Goal: Communication & Community: Answer question/provide support

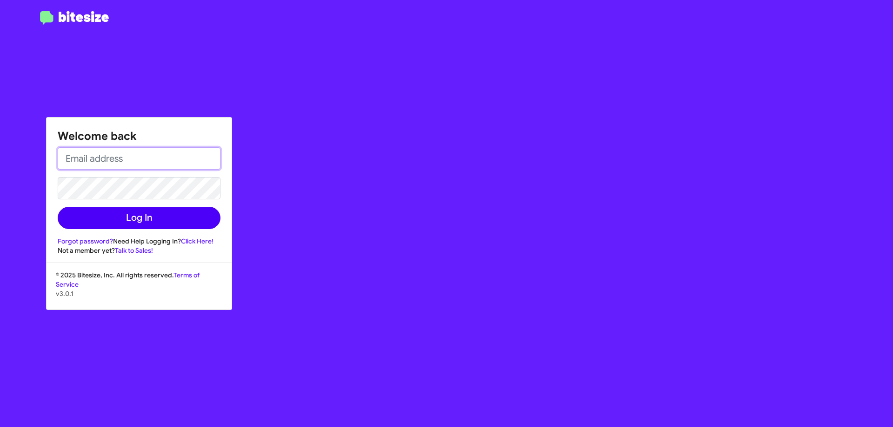
type input "[EMAIL_ADDRESS][DOMAIN_NAME]"
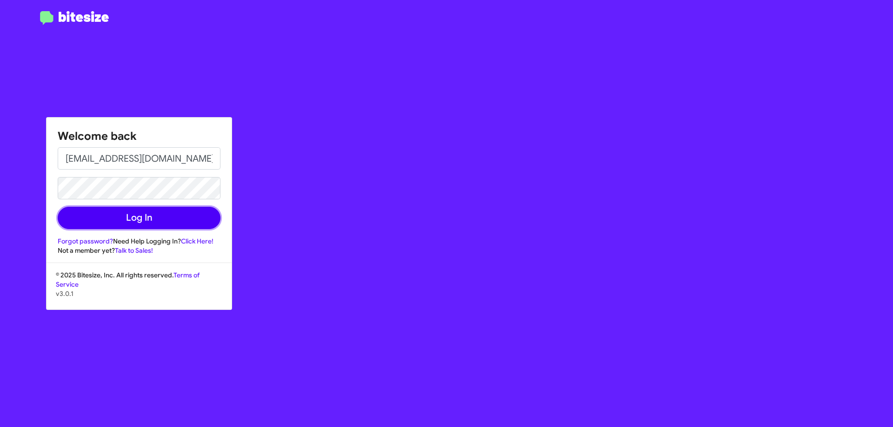
click at [193, 215] on button "Log In" at bounding box center [139, 218] width 163 height 22
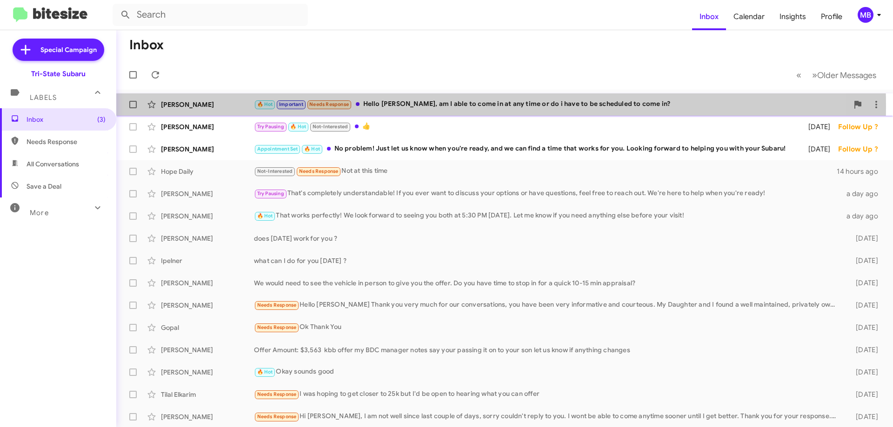
click at [393, 106] on div "🔥 Hot Important Needs Response Hello [PERSON_NAME], am I able to come in at any…" at bounding box center [551, 104] width 594 height 11
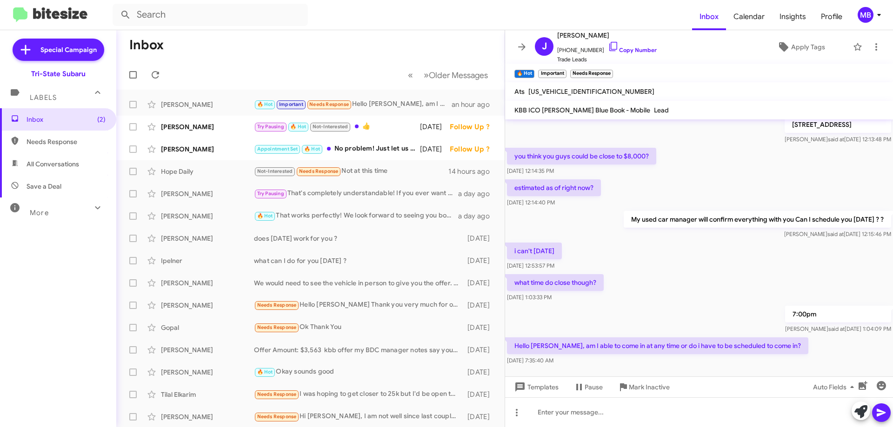
scroll to position [169, 0]
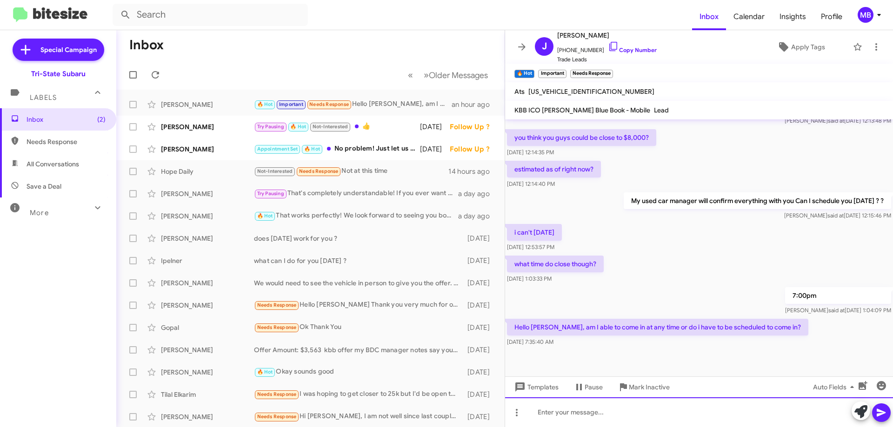
click at [591, 414] on div at bounding box center [699, 413] width 388 height 30
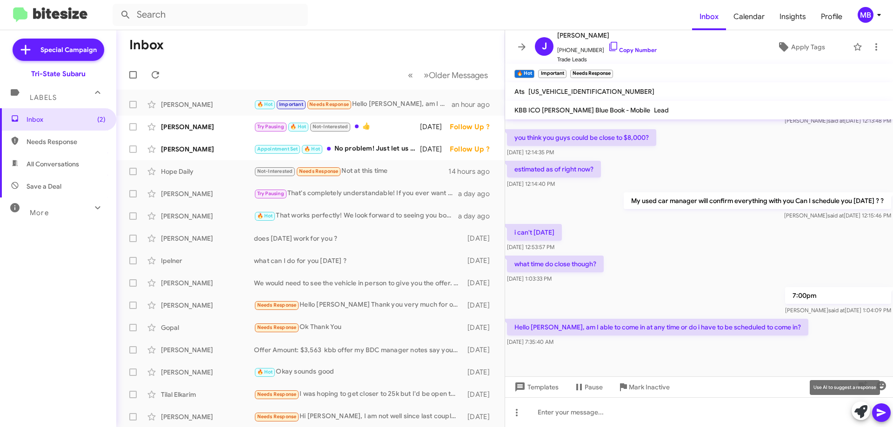
click at [856, 412] on icon at bounding box center [860, 411] width 13 height 13
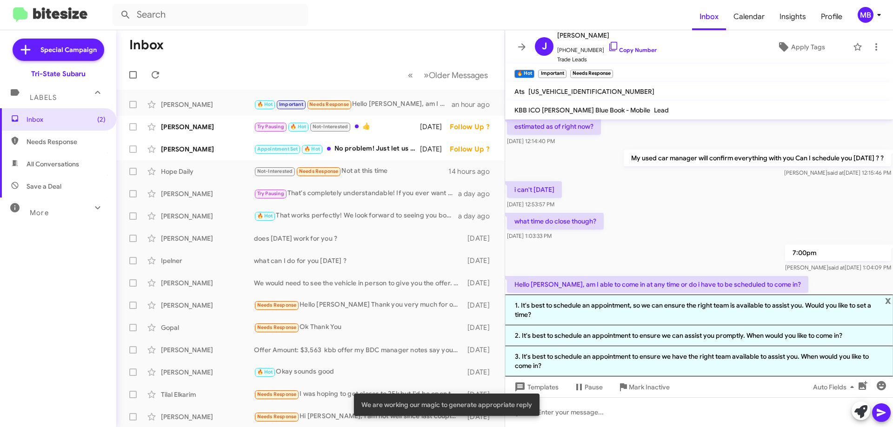
scroll to position [251, 0]
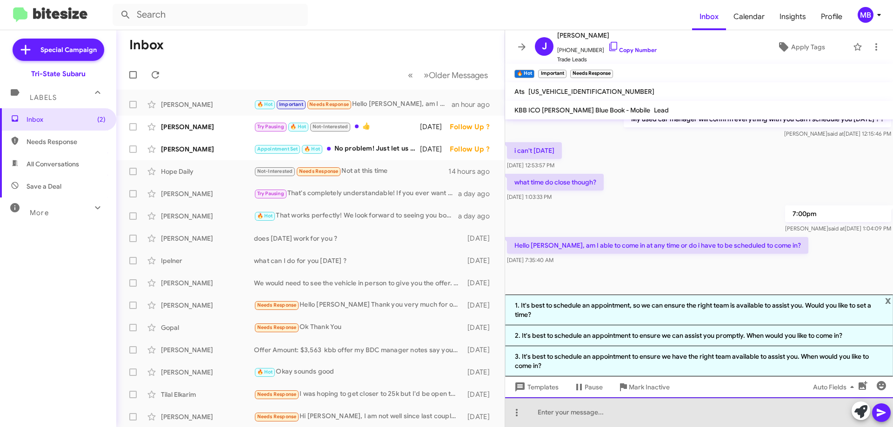
click at [550, 413] on div at bounding box center [699, 413] width 388 height 30
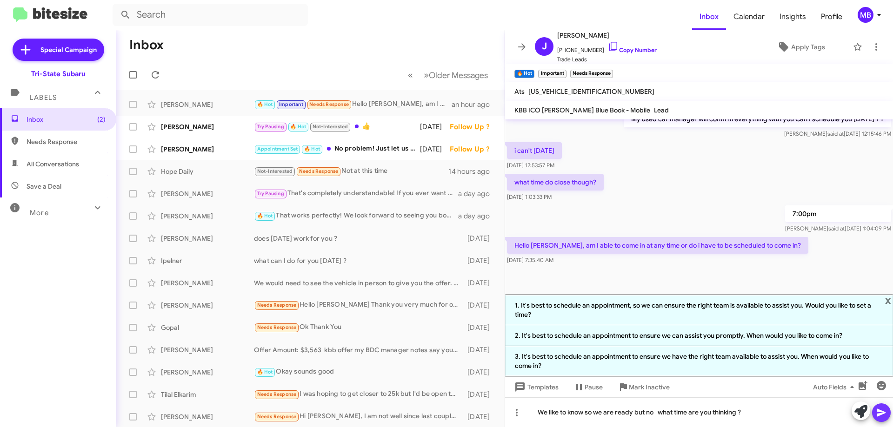
click at [873, 412] on button at bounding box center [881, 413] width 19 height 19
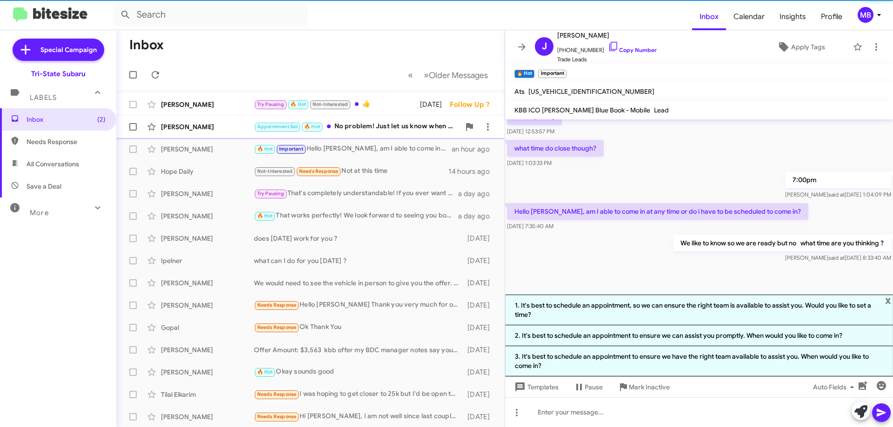
click at [178, 134] on div "[PERSON_NAME] Appointment Set 🔥 Hot No problem! Just let us know when you're re…" at bounding box center [310, 127] width 373 height 19
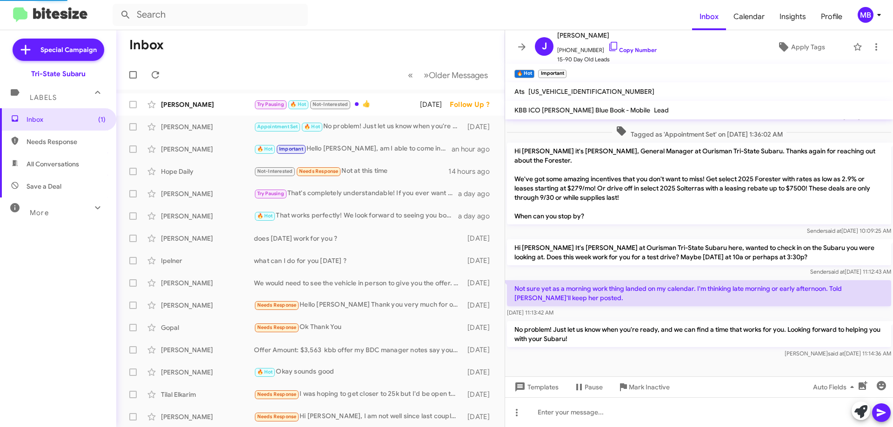
scroll to position [115, 0]
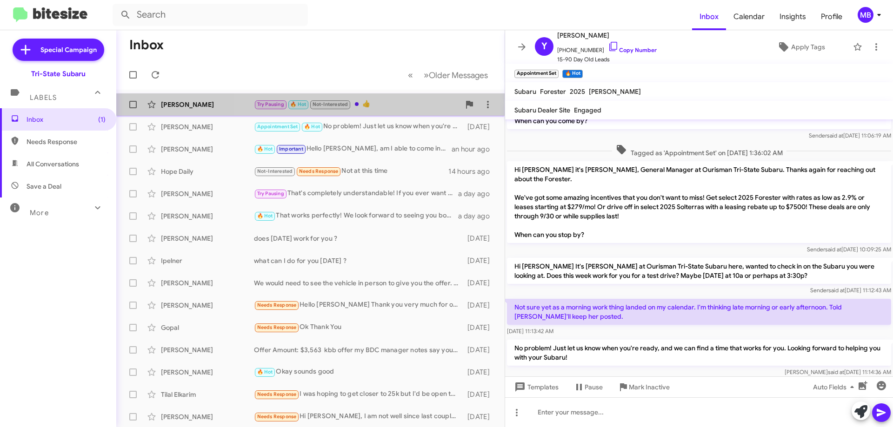
click at [395, 106] on div "Try Pausing 🔥 Hot Not-Interested 👍" at bounding box center [357, 104] width 206 height 11
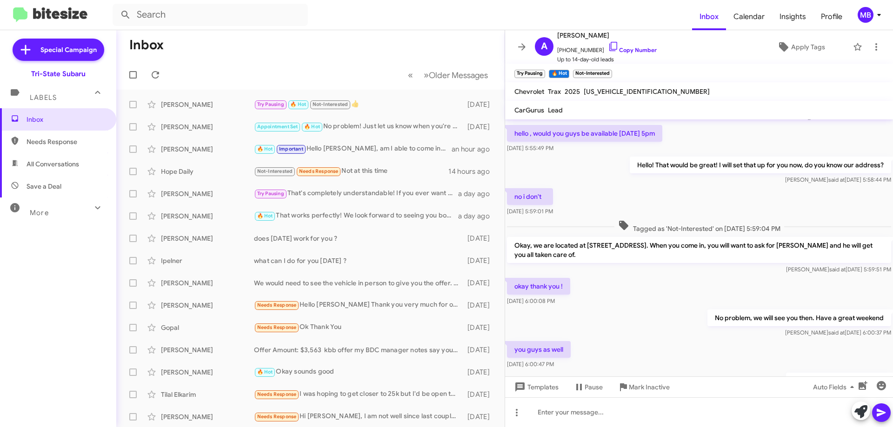
scroll to position [164, 0]
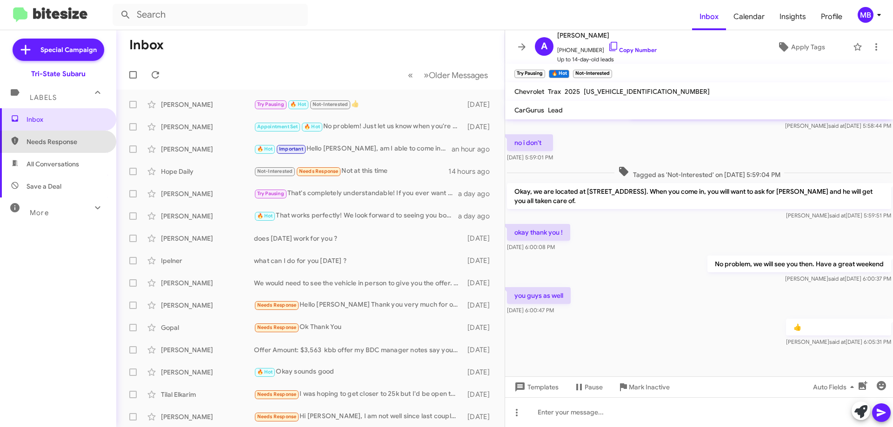
click at [78, 146] on span "Needs Response" at bounding box center [58, 142] width 116 height 22
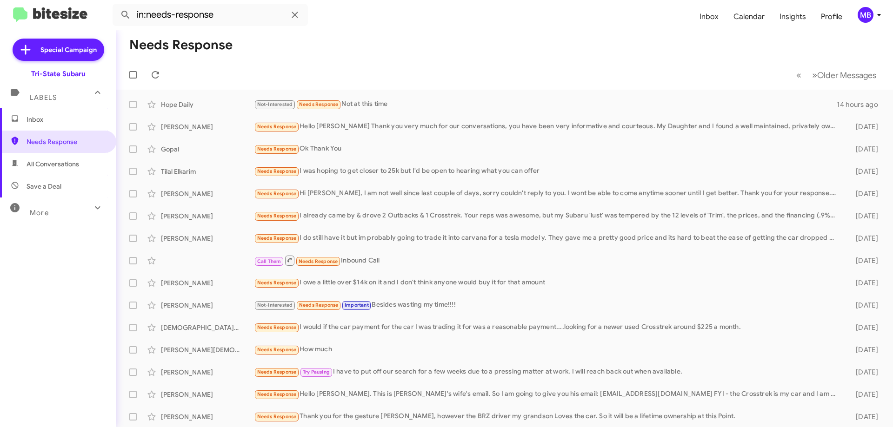
click at [73, 167] on span "All Conversations" at bounding box center [53, 163] width 53 height 9
type input "in:all-conversations"
